Goal: Information Seeking & Learning: Learn about a topic

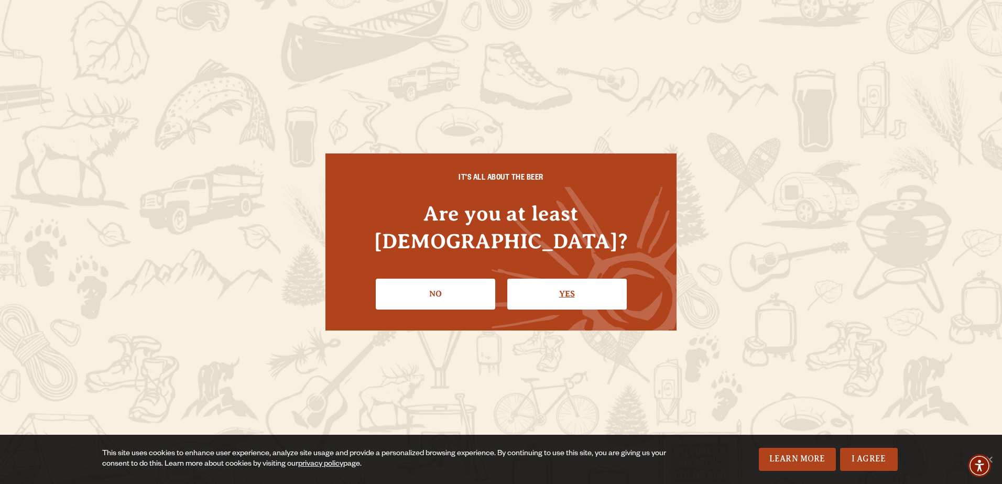
click at [573, 292] on link "Yes" at bounding box center [566, 294] width 119 height 30
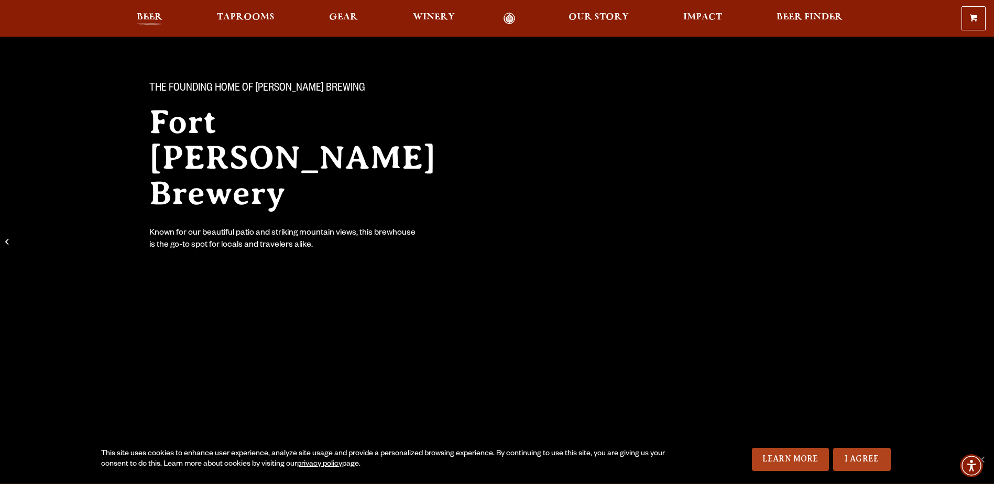
scroll to position [53, 0]
click at [151, 16] on span "Beer" at bounding box center [150, 17] width 26 height 8
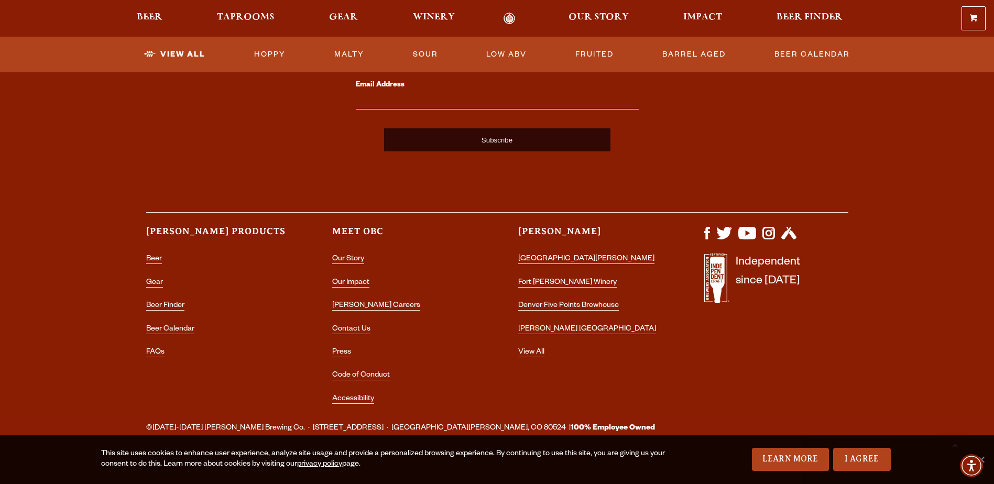
scroll to position [2635, 0]
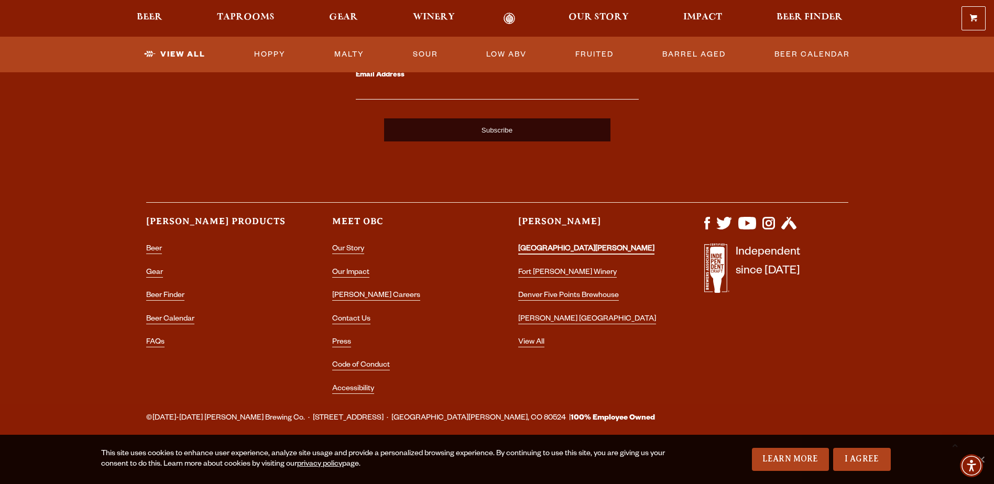
click at [543, 246] on link "[GEOGRAPHIC_DATA][PERSON_NAME]" at bounding box center [586, 249] width 136 height 9
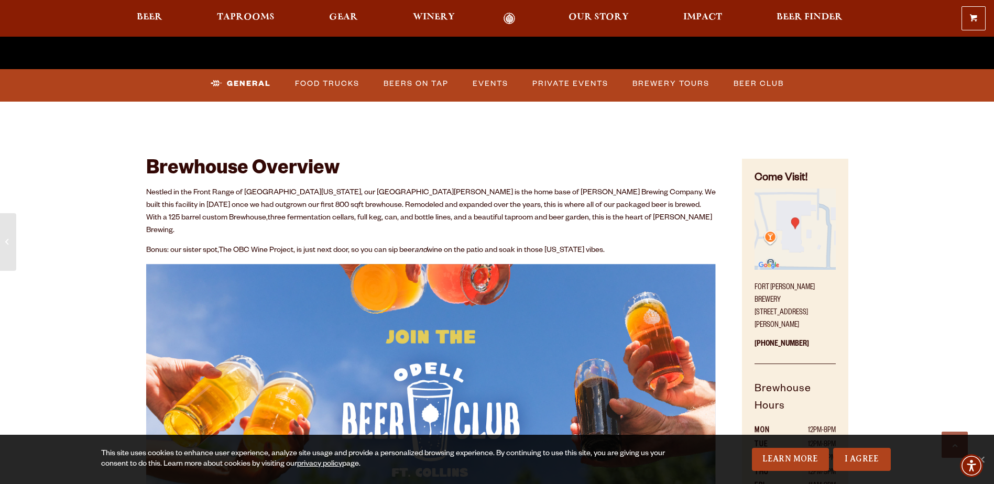
scroll to position [472, 0]
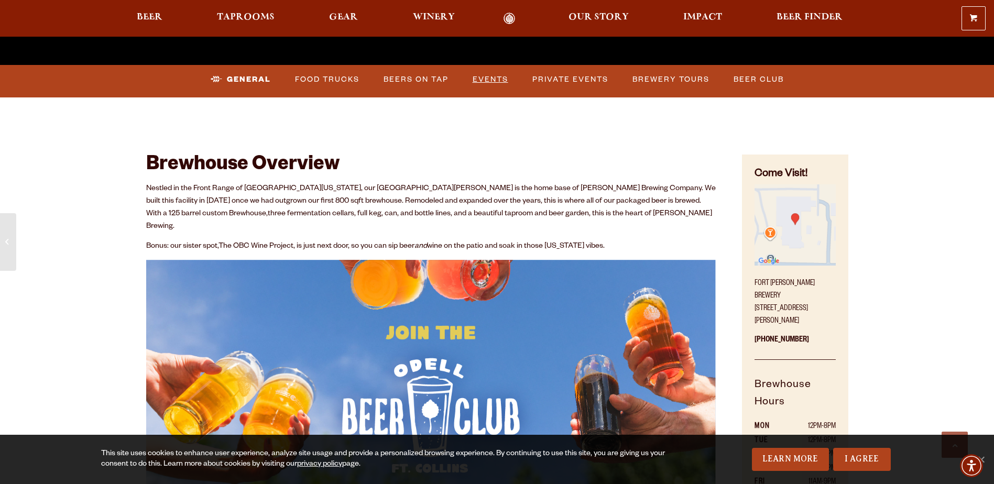
click at [484, 75] on link "Events" at bounding box center [490, 80] width 44 height 24
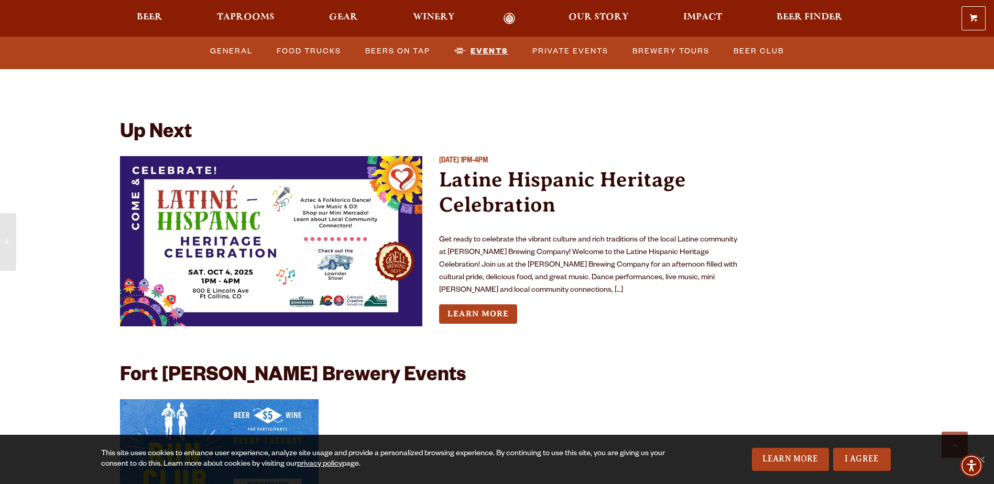
scroll to position [3909, 0]
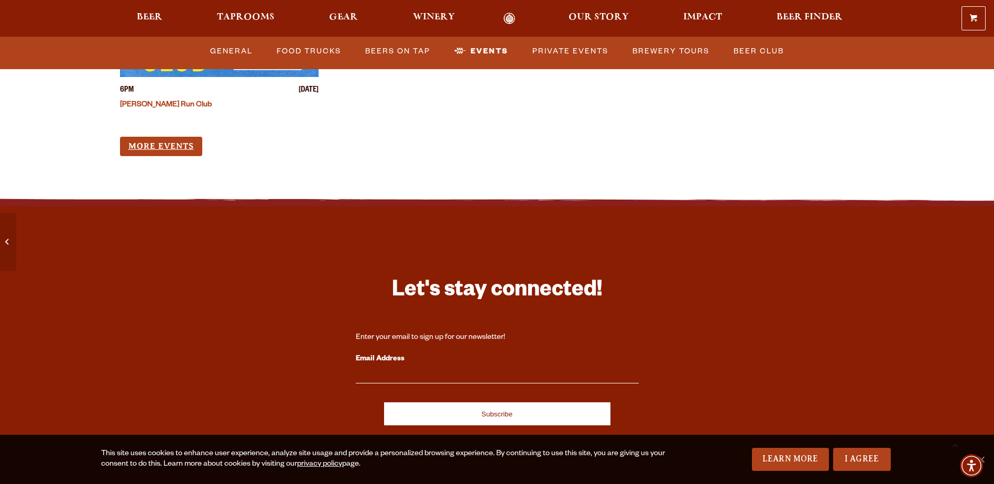
click at [176, 137] on link "More Events" at bounding box center [161, 146] width 82 height 19
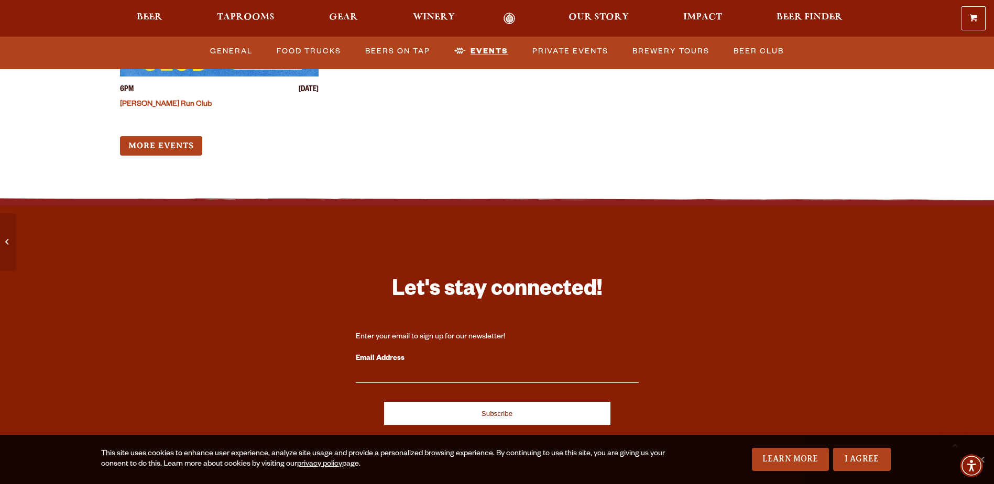
click at [481, 53] on link "Events" at bounding box center [481, 51] width 62 height 24
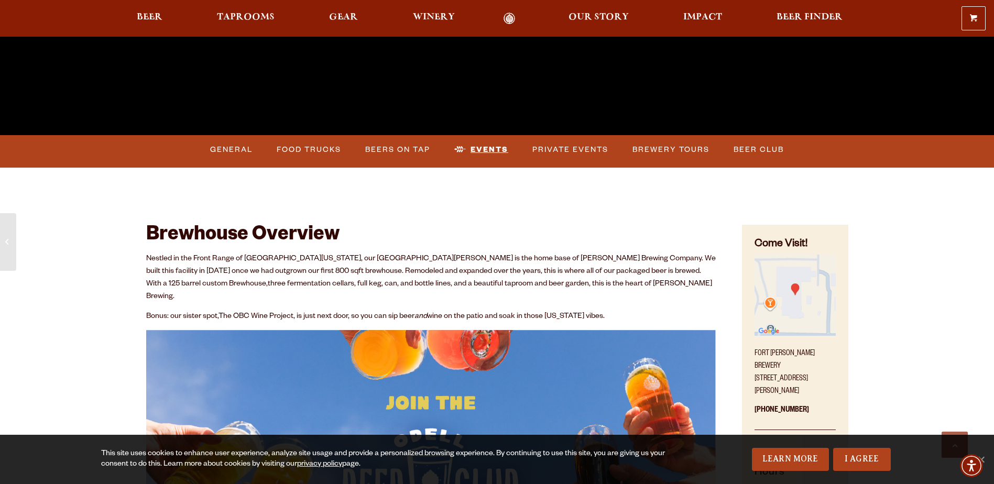
scroll to position [401, 0]
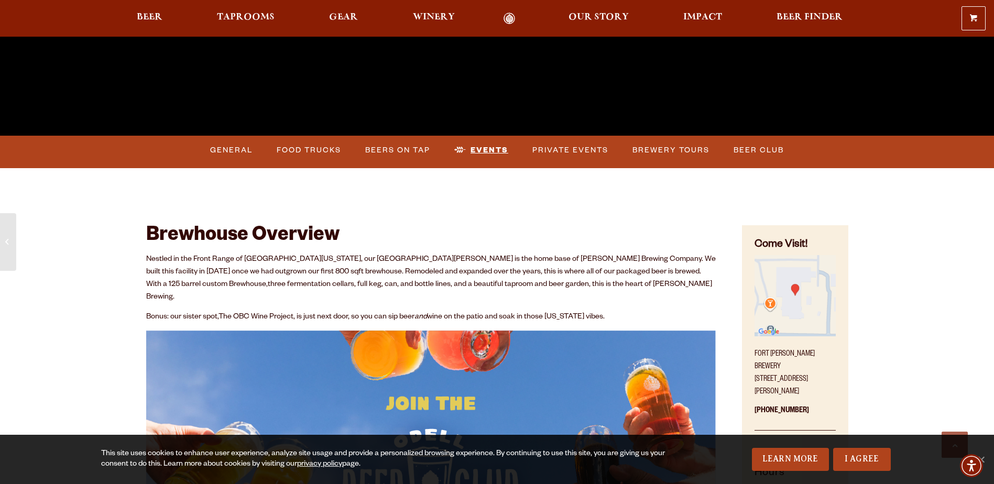
click at [489, 150] on link "Events" at bounding box center [481, 150] width 62 height 24
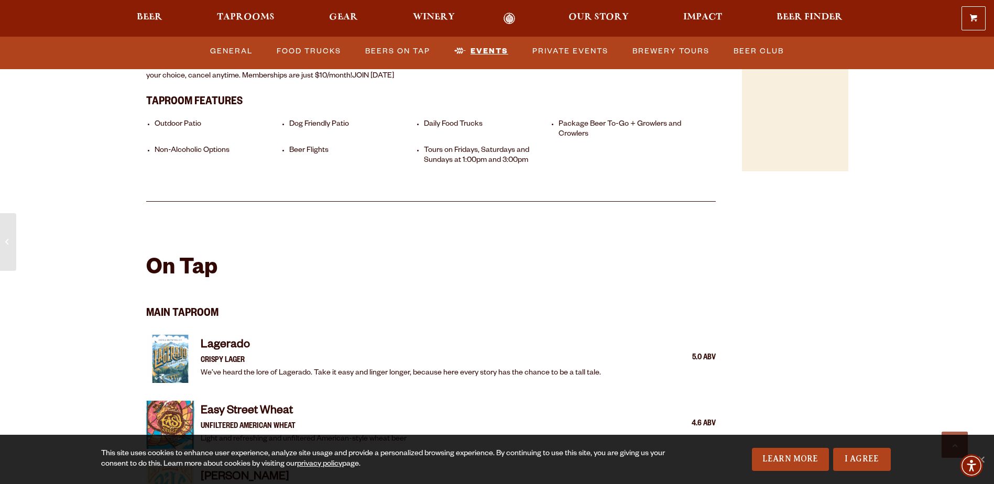
scroll to position [940, 0]
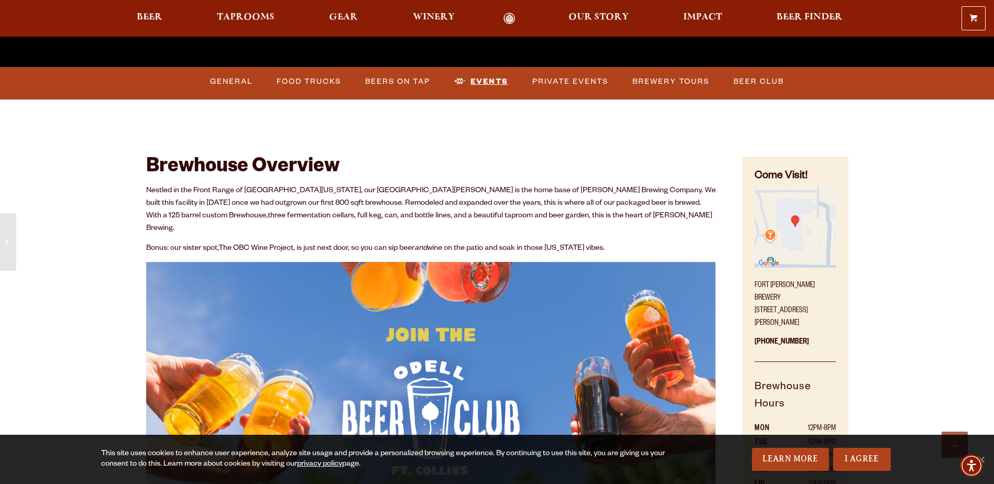
click at [479, 80] on link "Events" at bounding box center [481, 82] width 62 height 24
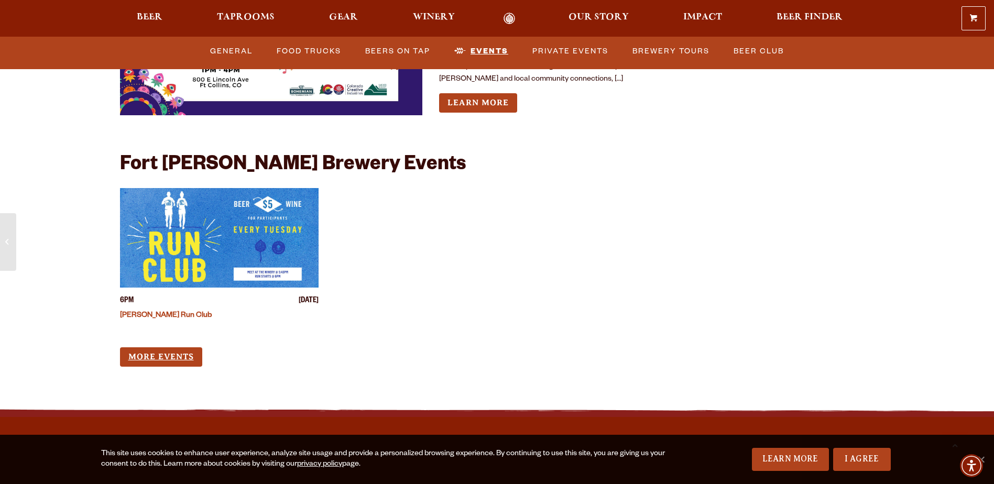
scroll to position [4118, 0]
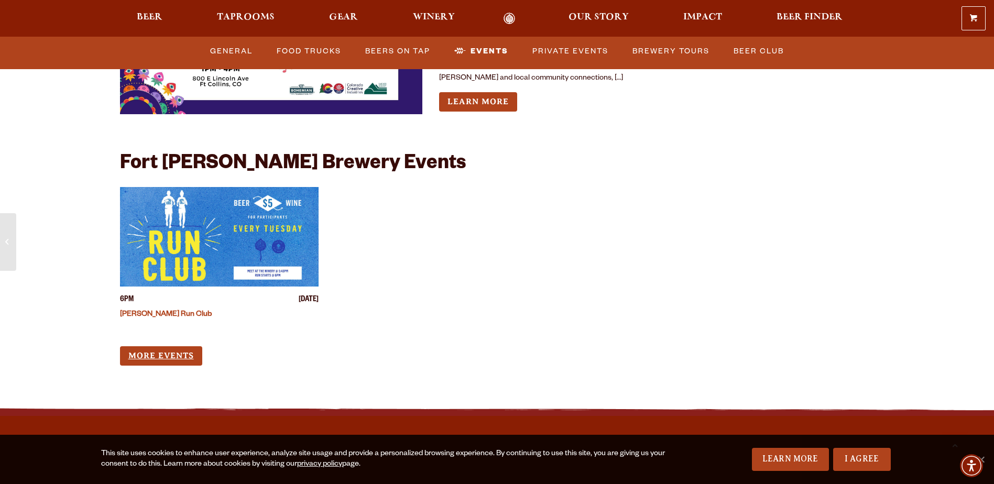
click at [190, 346] on link "More Events" at bounding box center [161, 355] width 82 height 19
